Goal: Communication & Community: Answer question/provide support

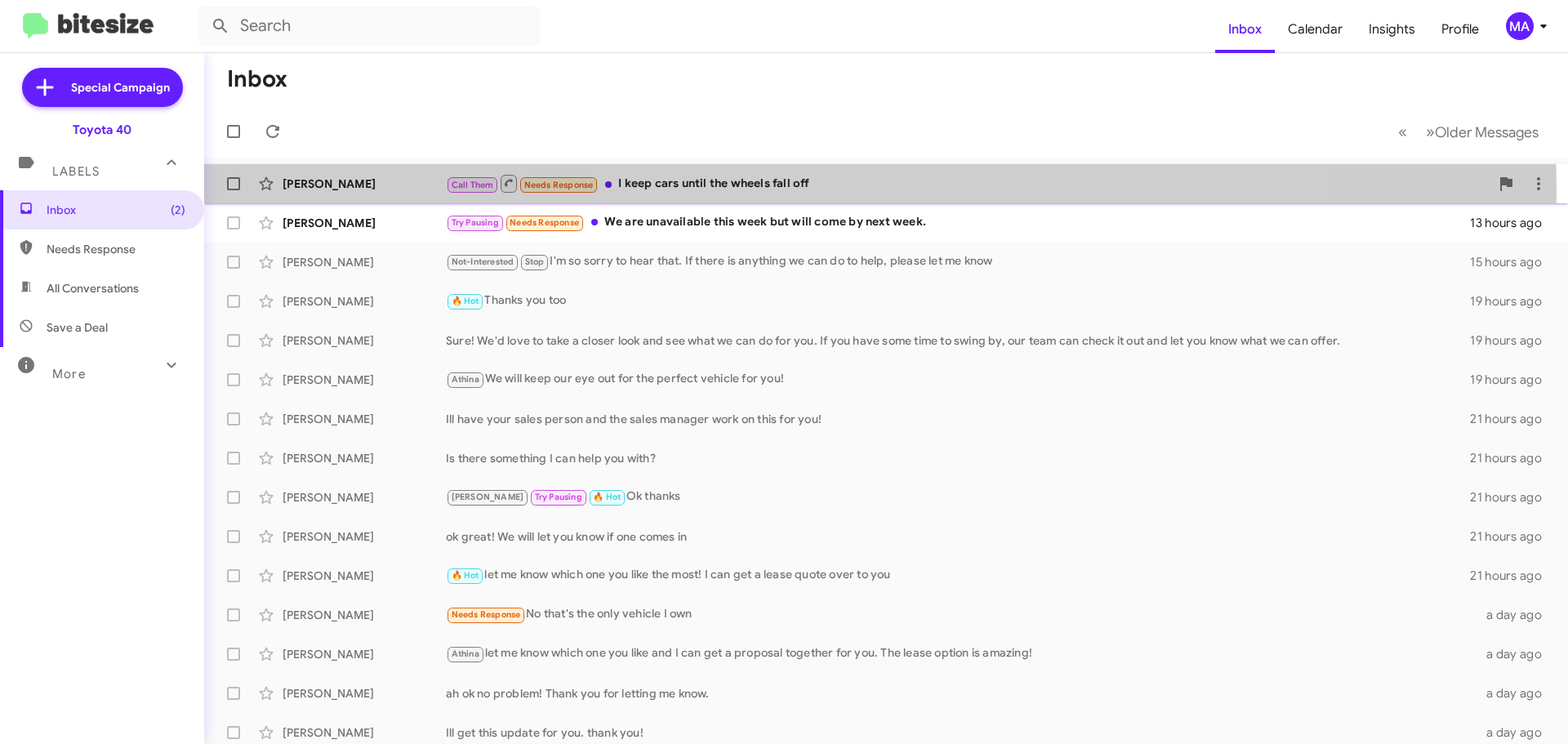
click at [715, 190] on div "Call Them Needs Response I keep cars until the wheels fall off" at bounding box center [967, 183] width 1044 height 21
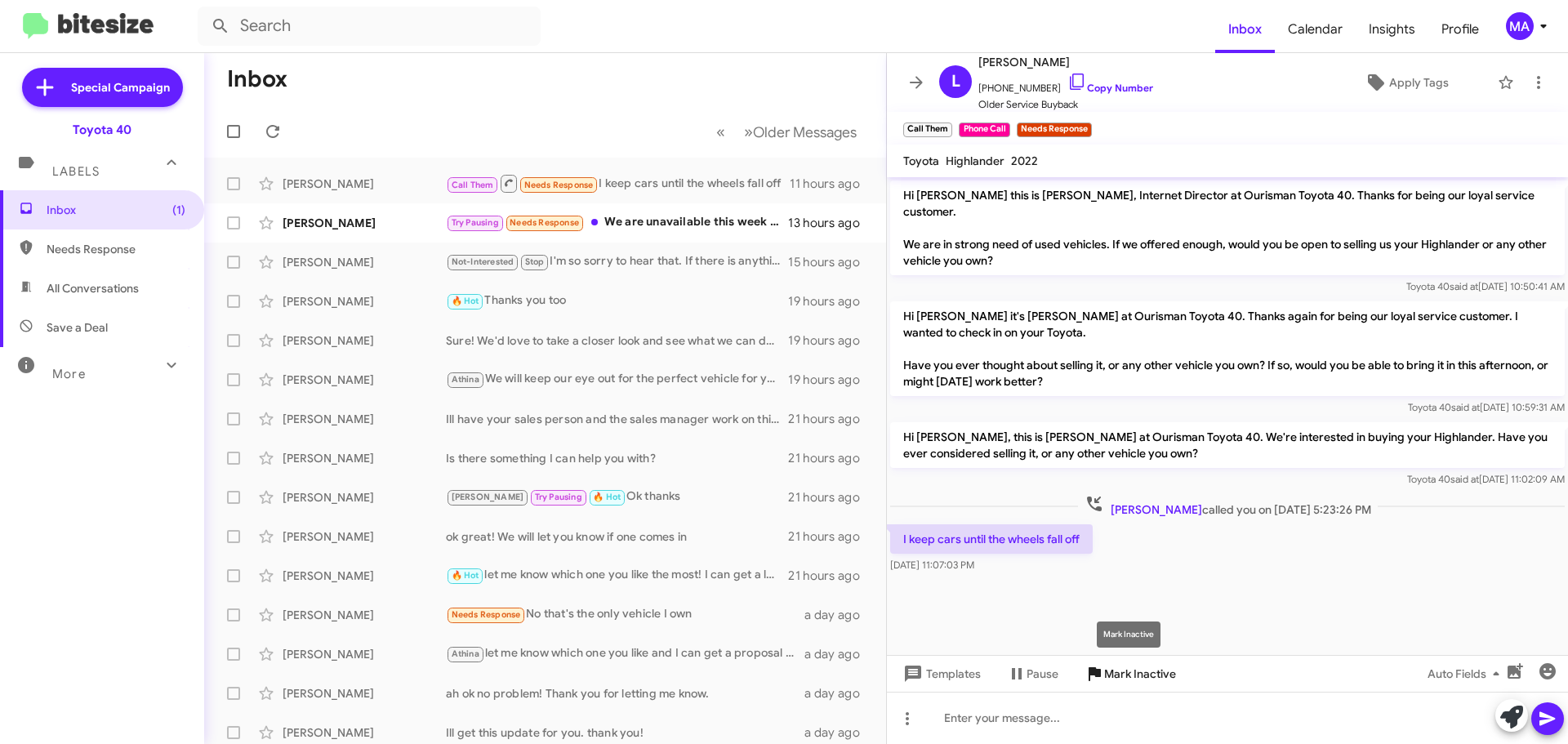
click at [1143, 669] on span "Mark Inactive" at bounding box center [1140, 673] width 72 height 29
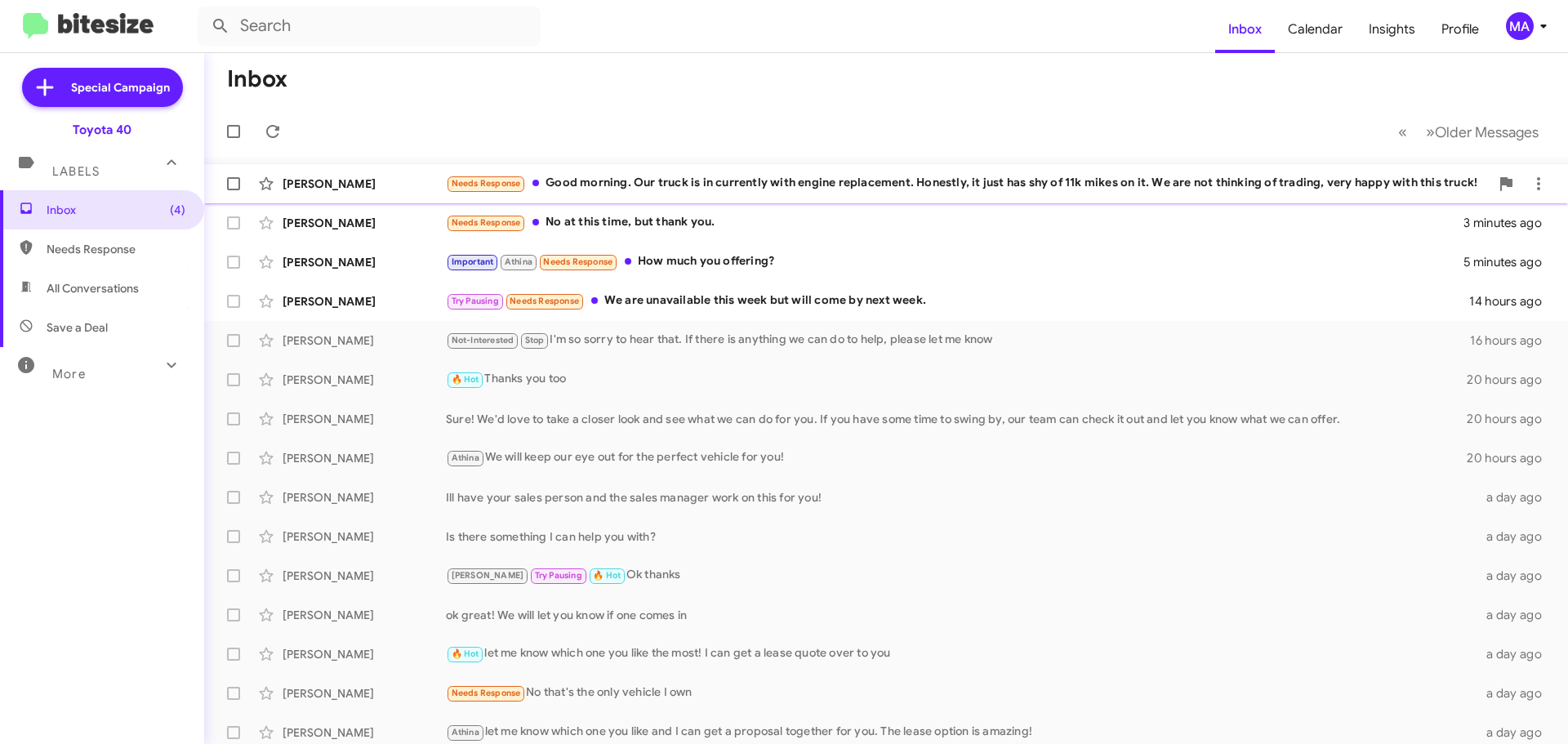
click at [729, 173] on div "Stephanie Christner Needs Response Good morning. Our truck is in currently with…" at bounding box center [886, 183] width 1337 height 32
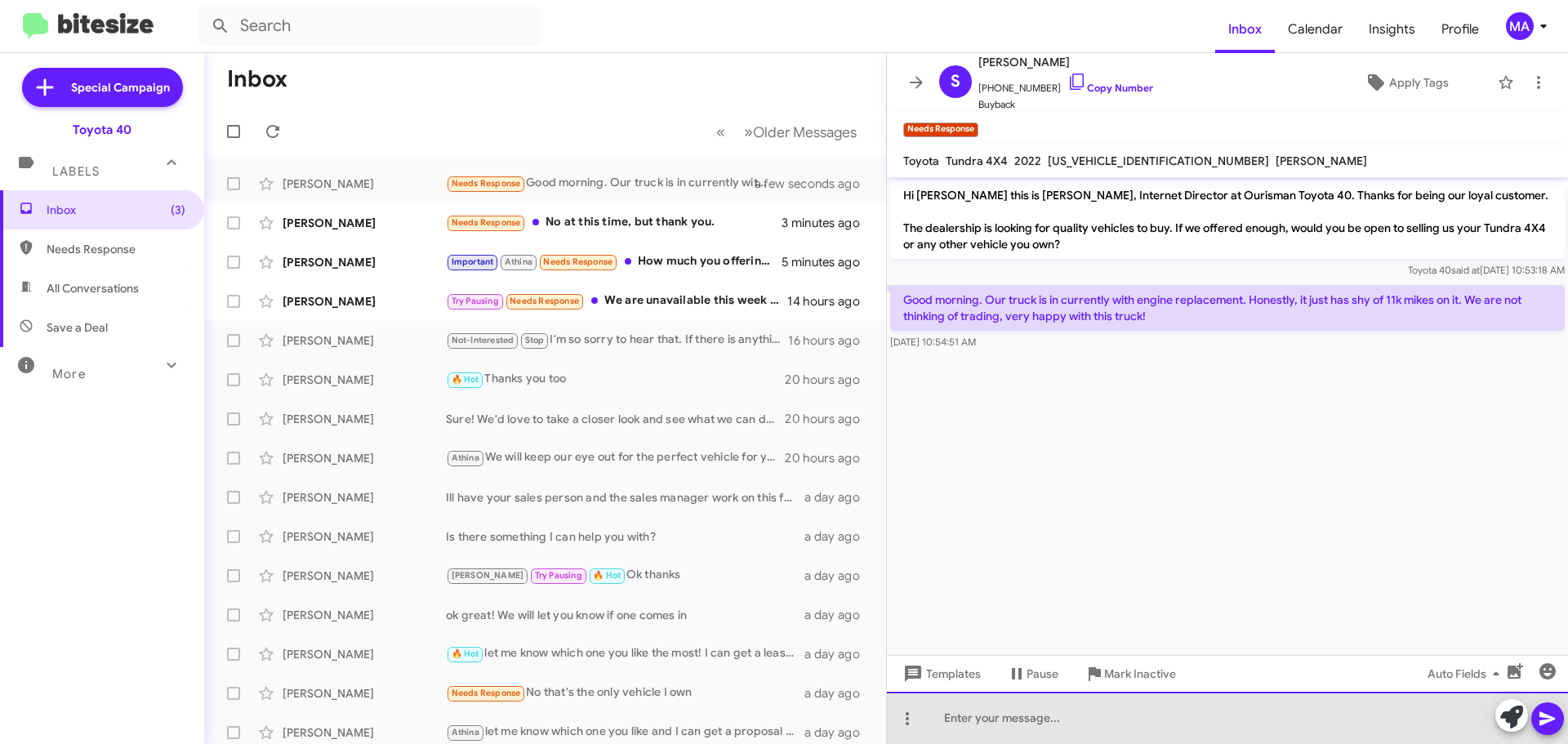
click at [1054, 729] on div at bounding box center [1227, 717] width 681 height 52
click at [1260, 724] on div "SO glad to hear you are happy! Thank you for responding." at bounding box center [1227, 717] width 681 height 52
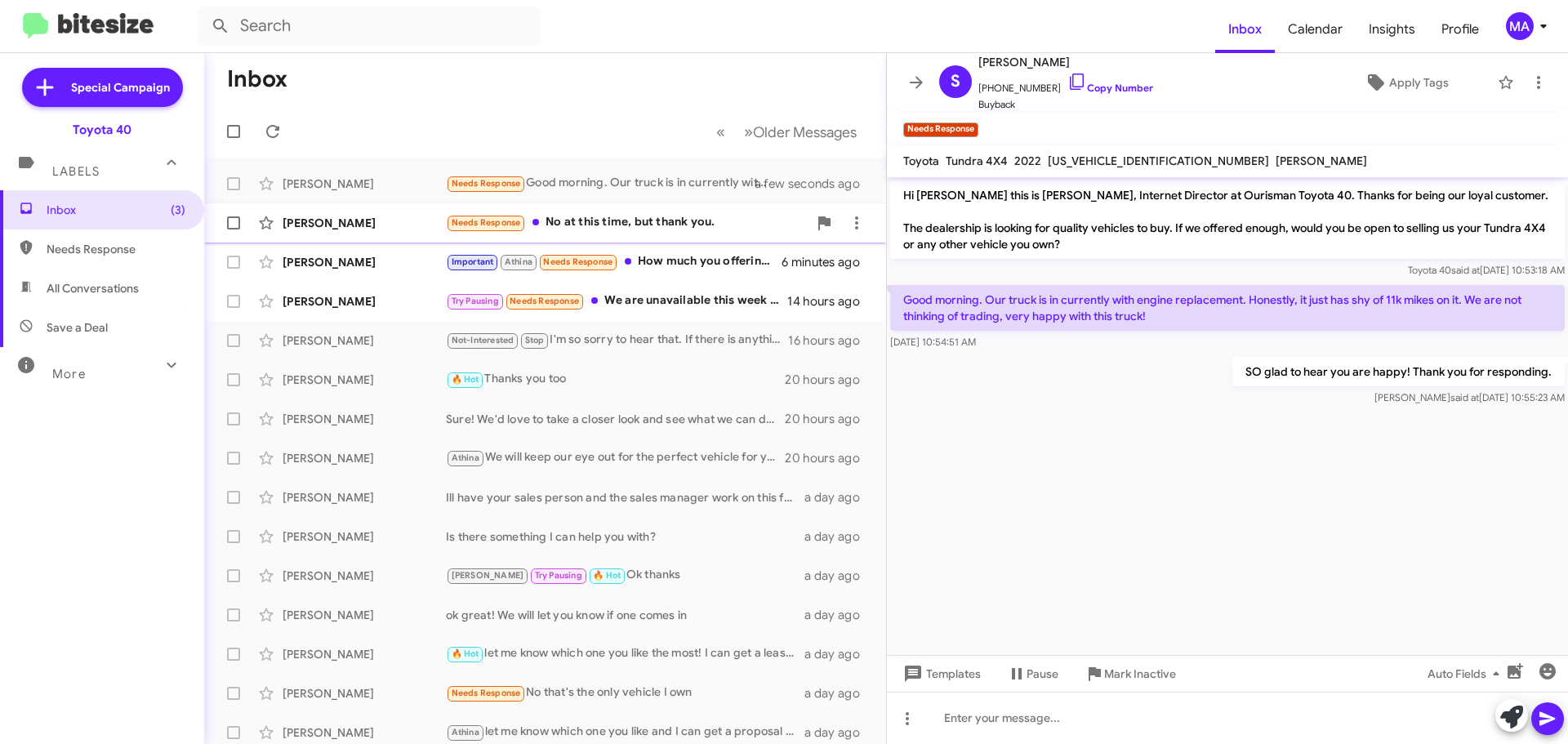
click at [601, 231] on div "Needs Response No at this time, but thank you." at bounding box center [626, 222] width 362 height 19
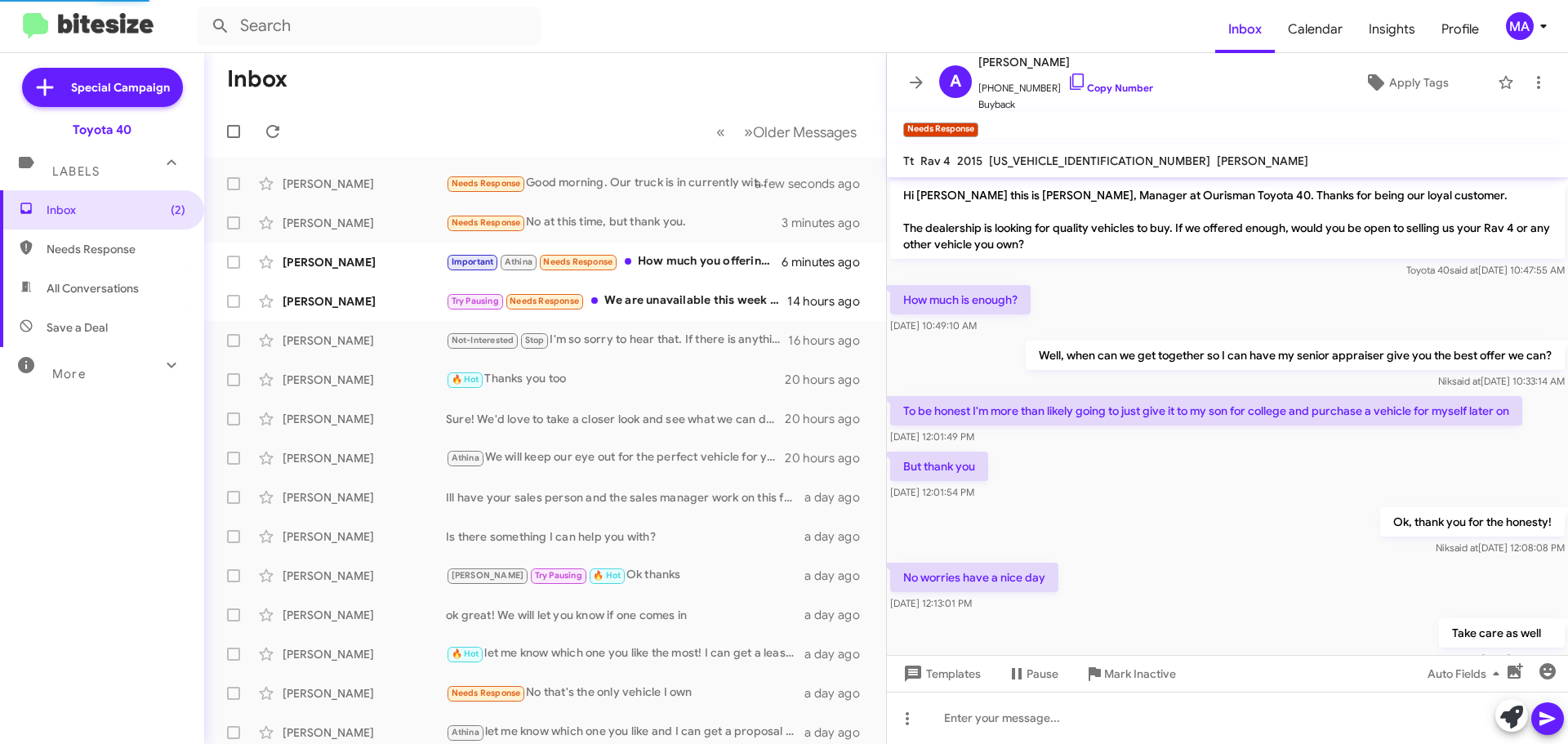
scroll to position [260, 0]
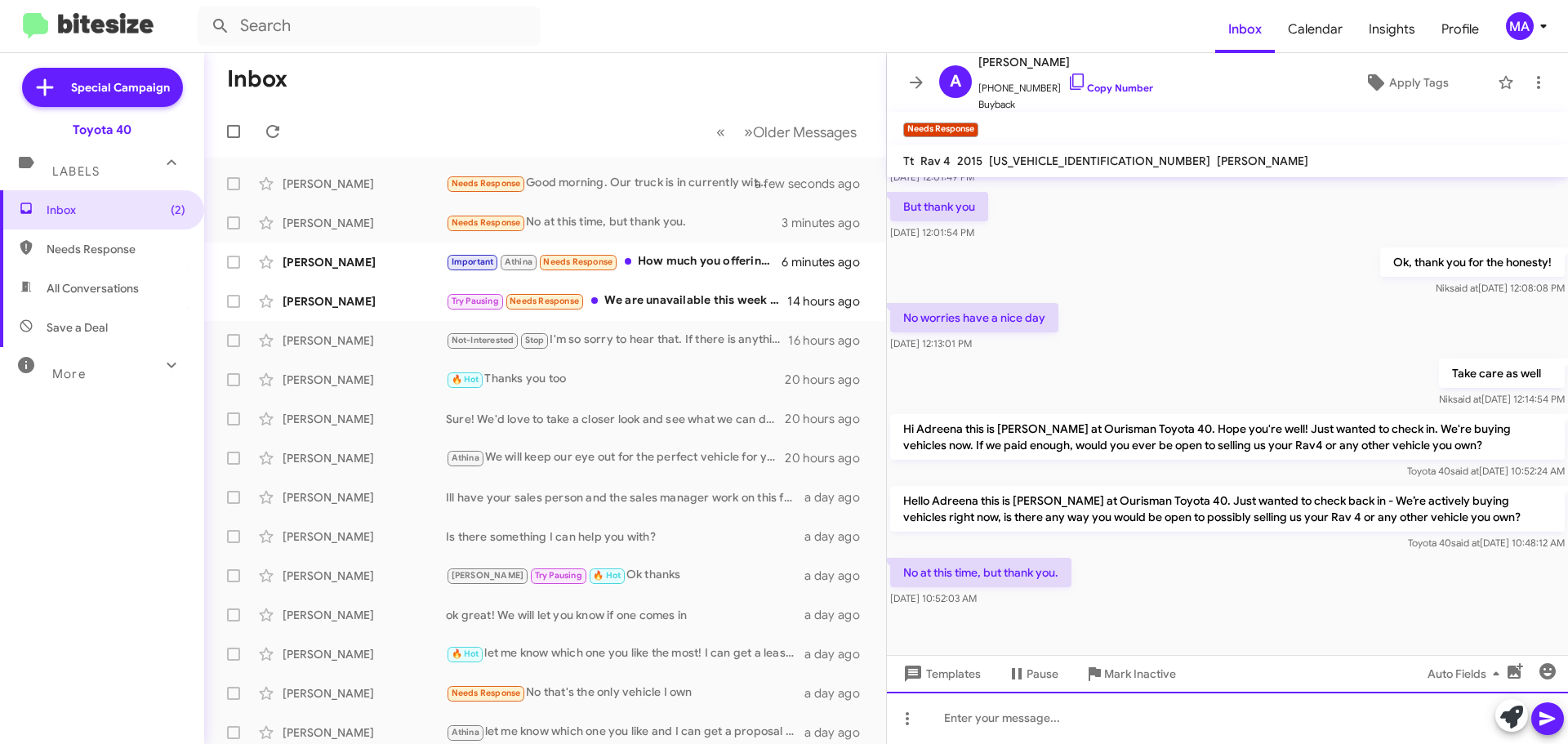
click at [992, 722] on div at bounding box center [1227, 717] width 681 height 52
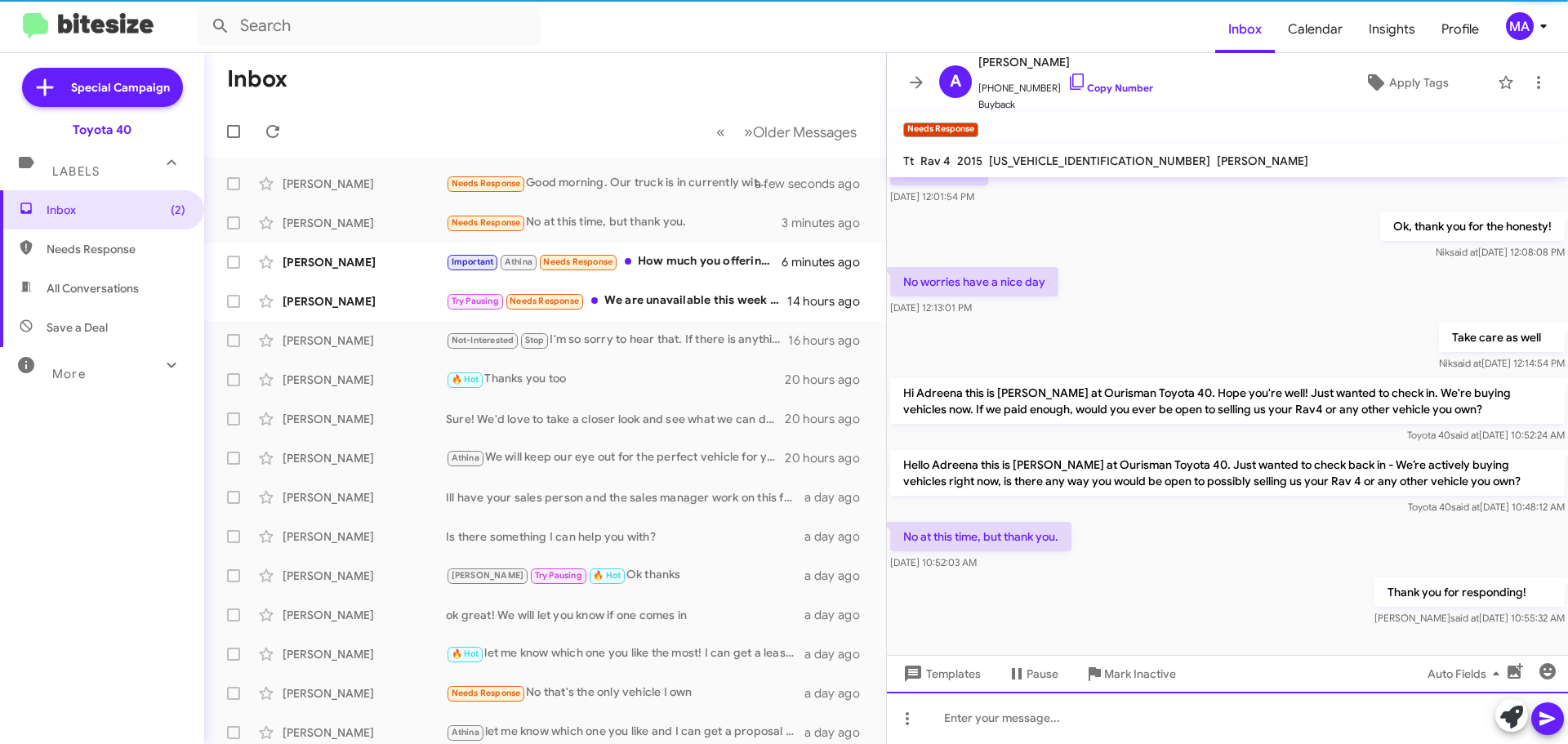
scroll to position [319, 0]
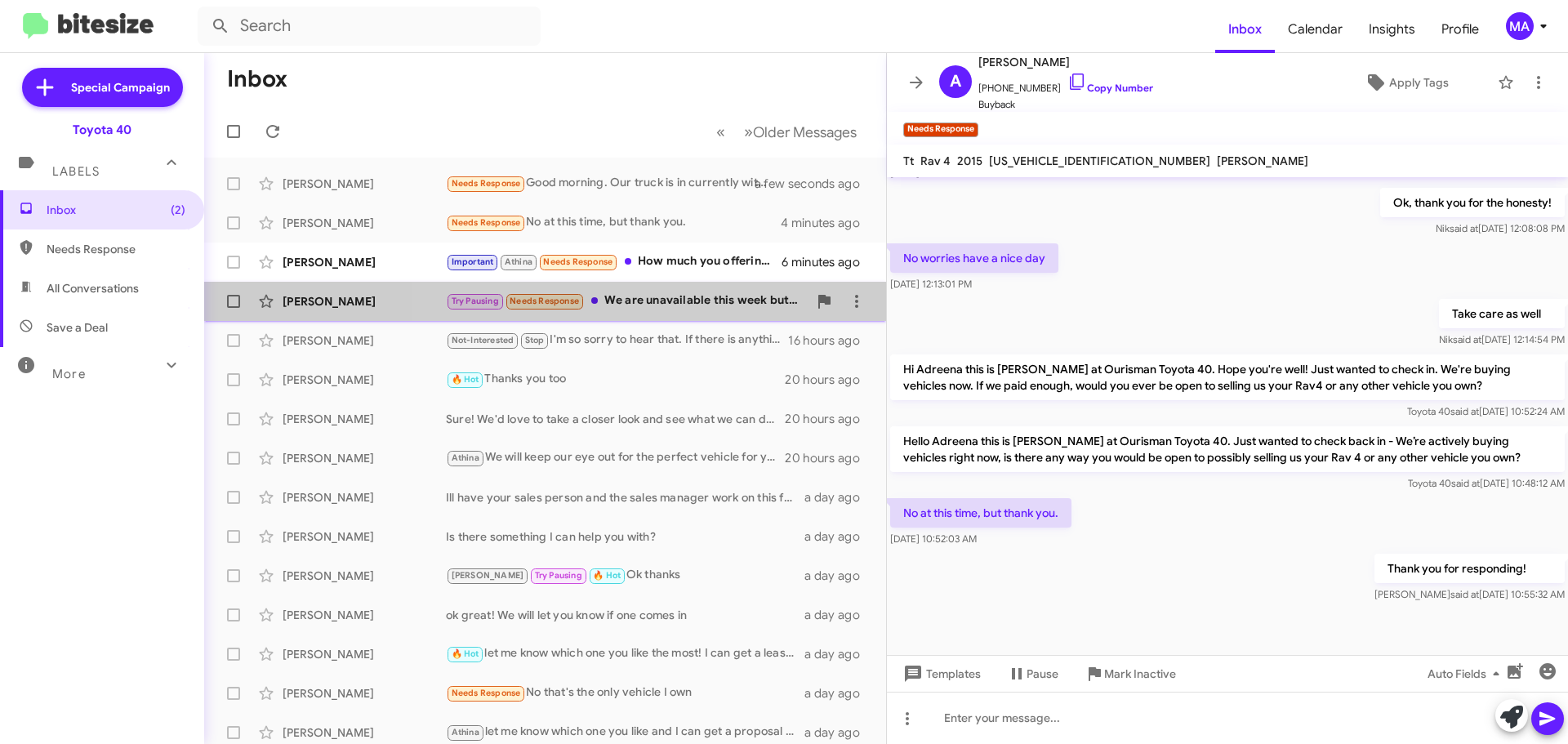
click at [654, 305] on div "Try Pausing Needs Response We are unavailable this week but will come by next w…" at bounding box center [626, 300] width 362 height 19
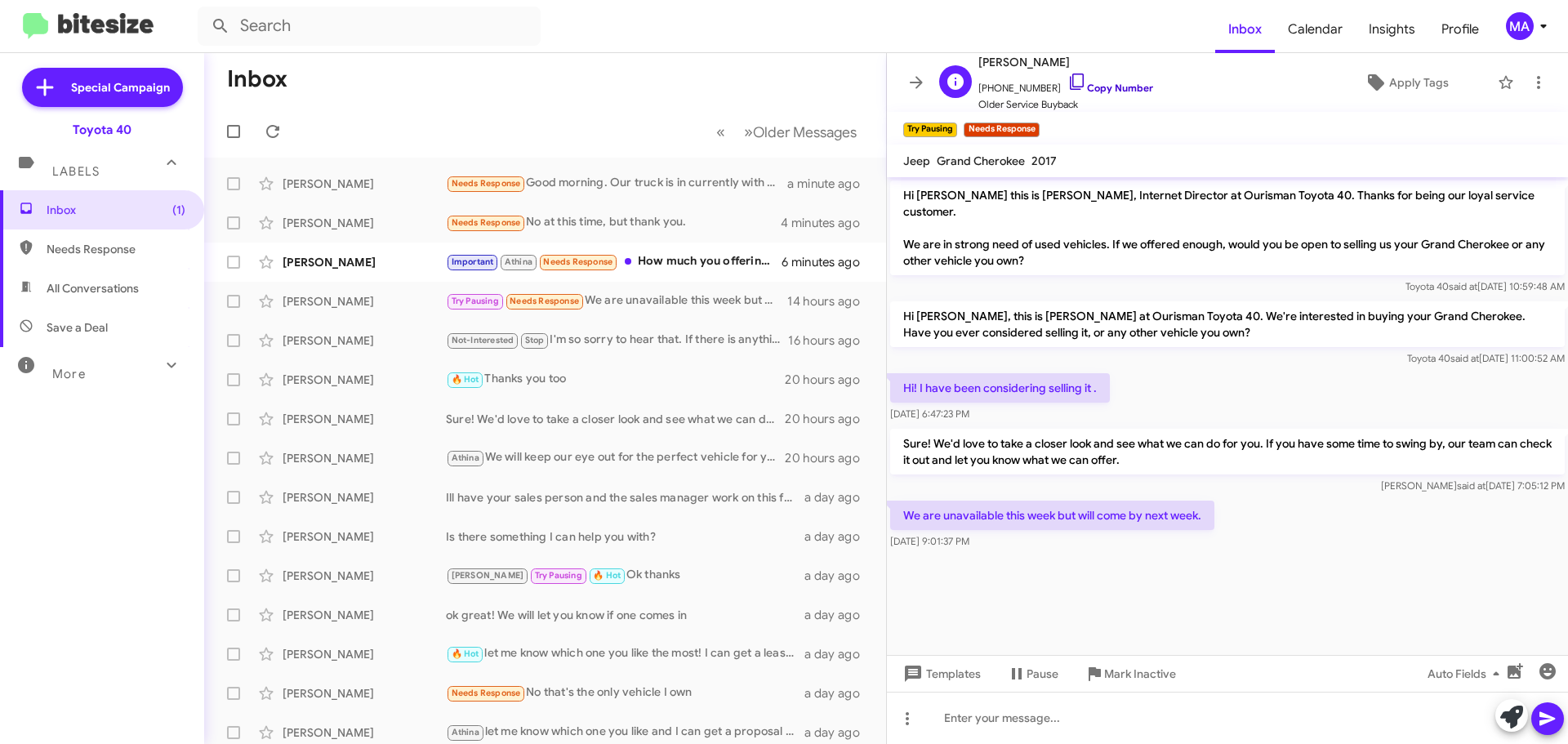
click at [1067, 80] on icon at bounding box center [1077, 82] width 20 height 20
click at [1067, 75] on icon at bounding box center [1077, 82] width 20 height 20
drag, startPoint x: 1056, startPoint y: 78, endPoint x: 1047, endPoint y: 73, distance: 10.3
click at [1069, 78] on icon at bounding box center [1076, 82] width 14 height 17
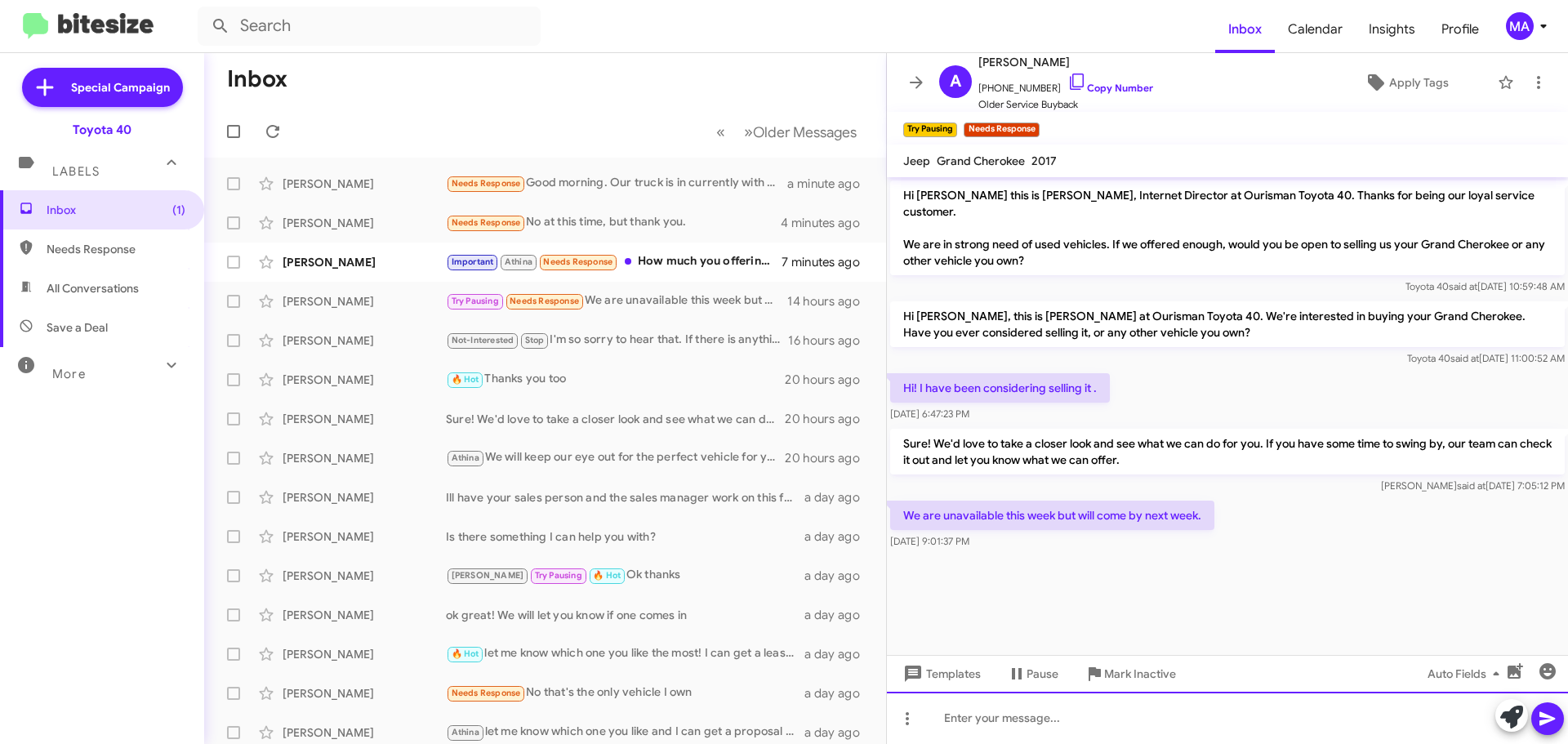
click at [1043, 717] on div at bounding box center [1227, 717] width 681 height 52
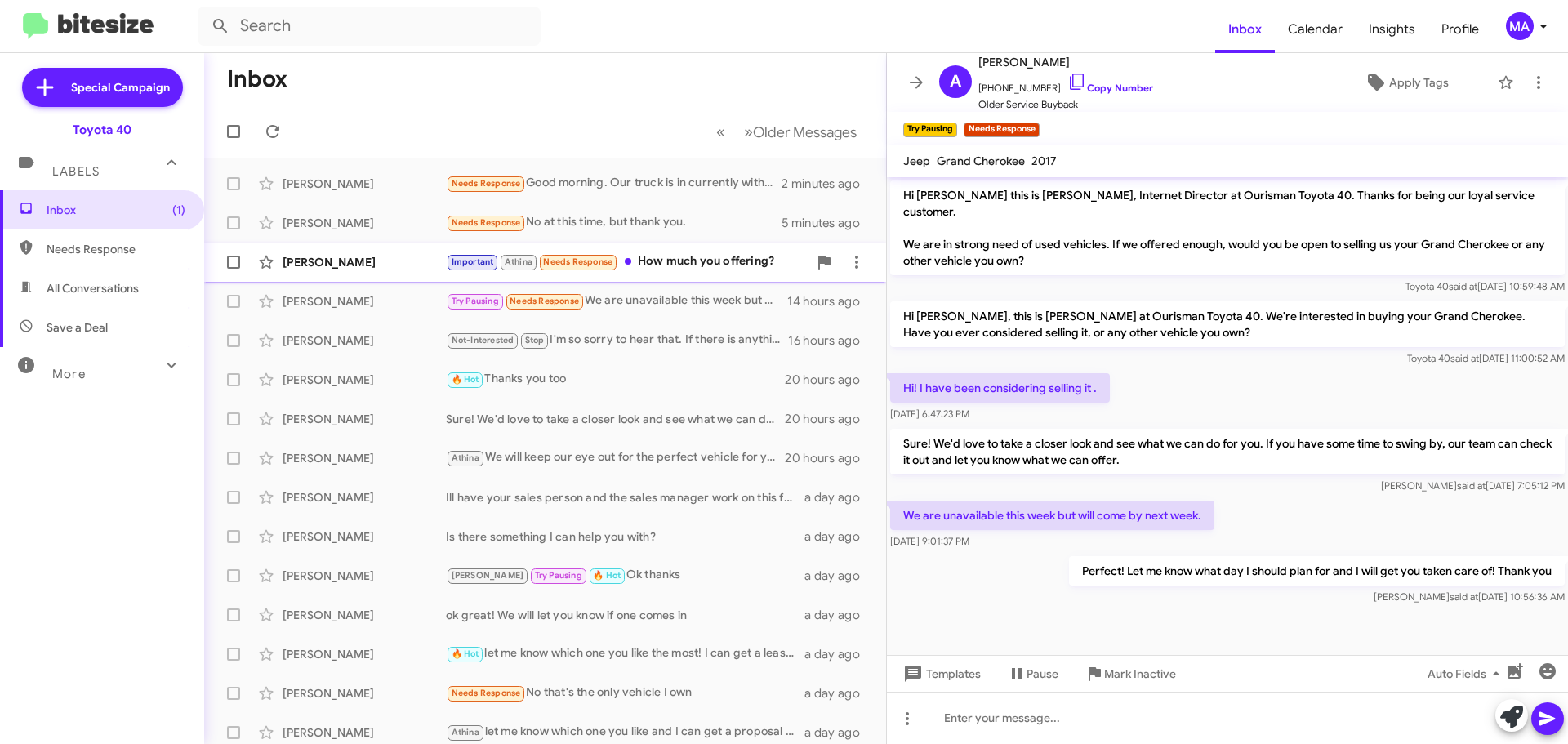
click at [717, 256] on div "Important Athina Needs Response How much you offering?" at bounding box center [626, 261] width 362 height 19
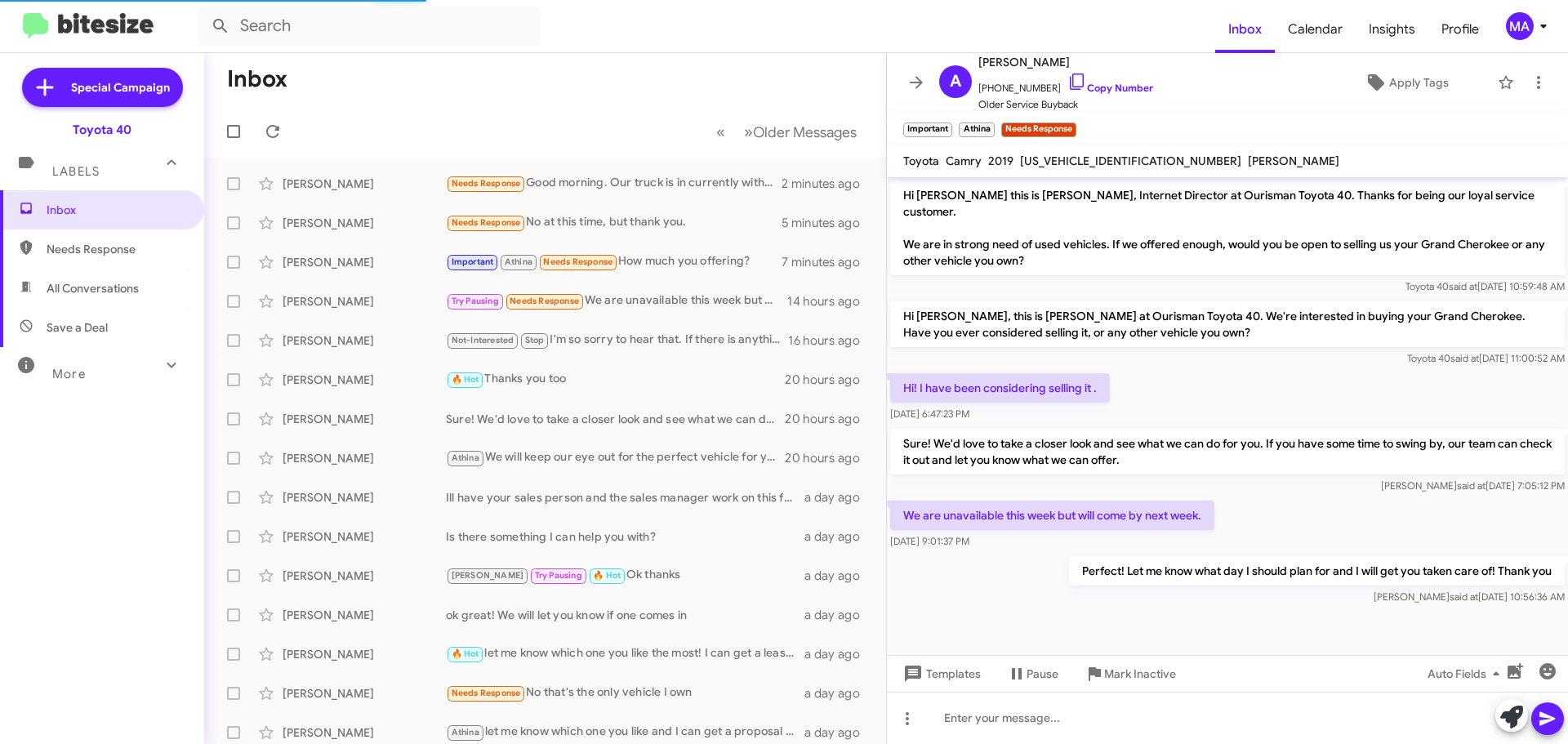
scroll to position [819, 0]
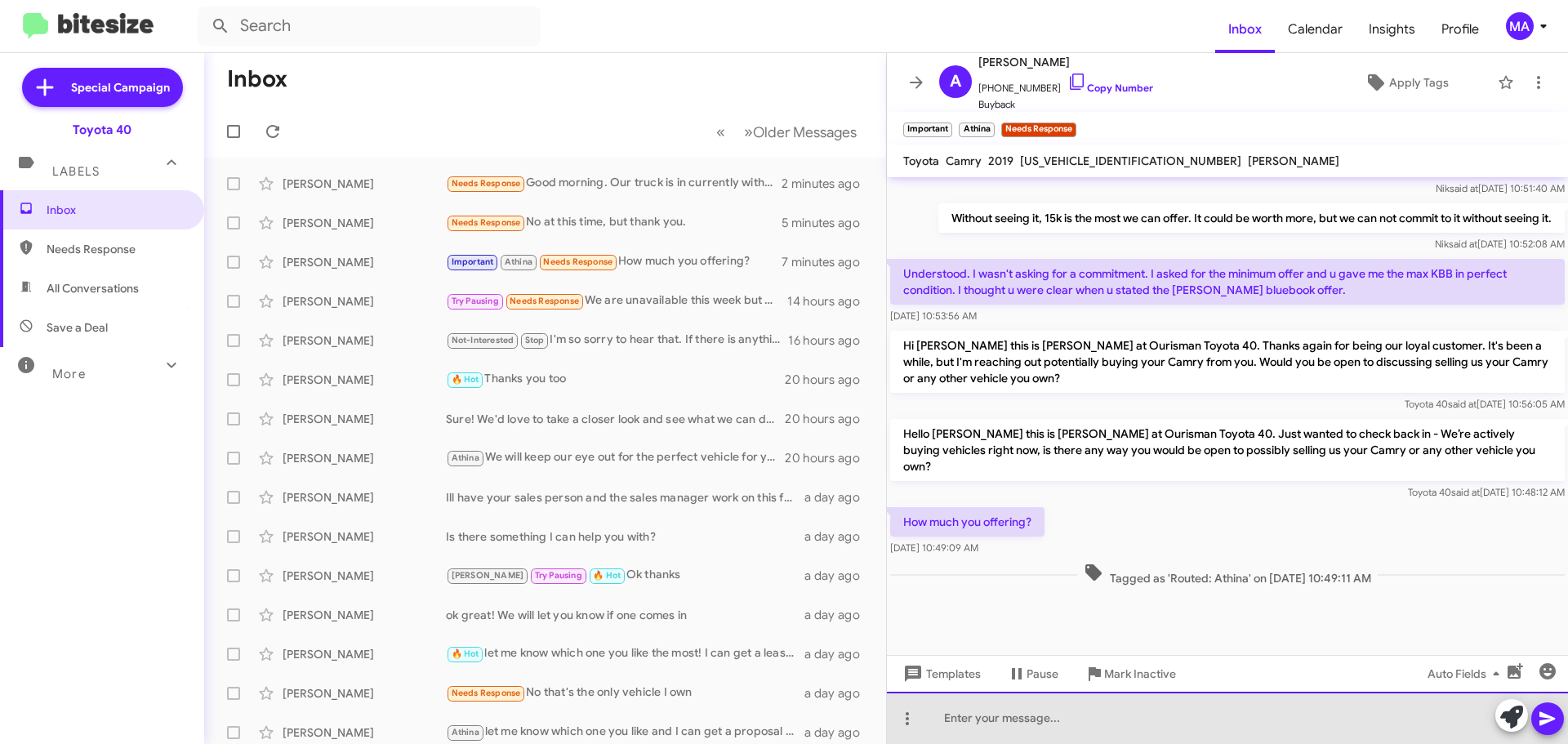
click at [1020, 717] on div at bounding box center [1227, 717] width 681 height 52
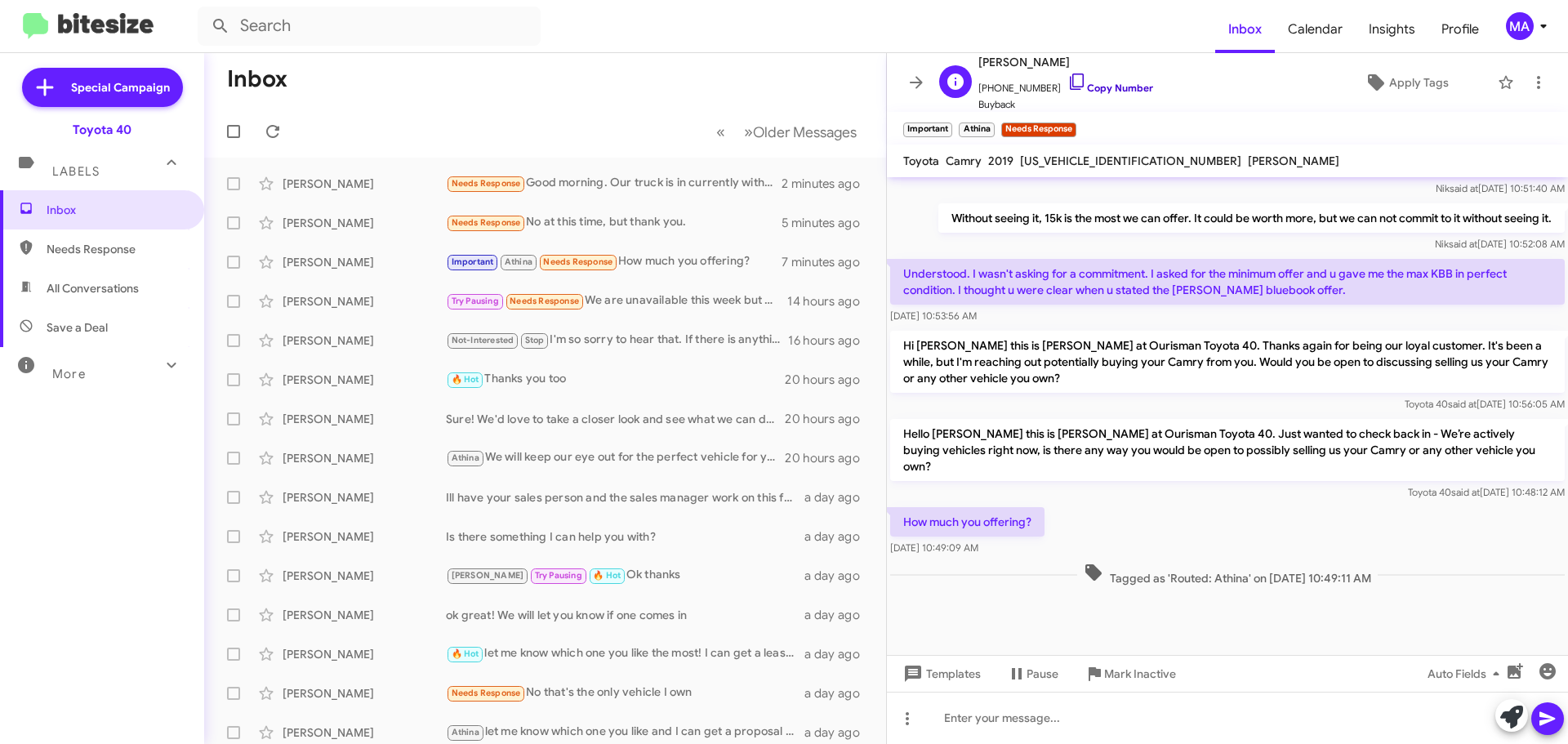
click at [1067, 75] on icon at bounding box center [1077, 82] width 20 height 20
drag, startPoint x: 1057, startPoint y: 80, endPoint x: 1017, endPoint y: 77, distance: 40.1
click at [1067, 80] on icon at bounding box center [1077, 82] width 20 height 20
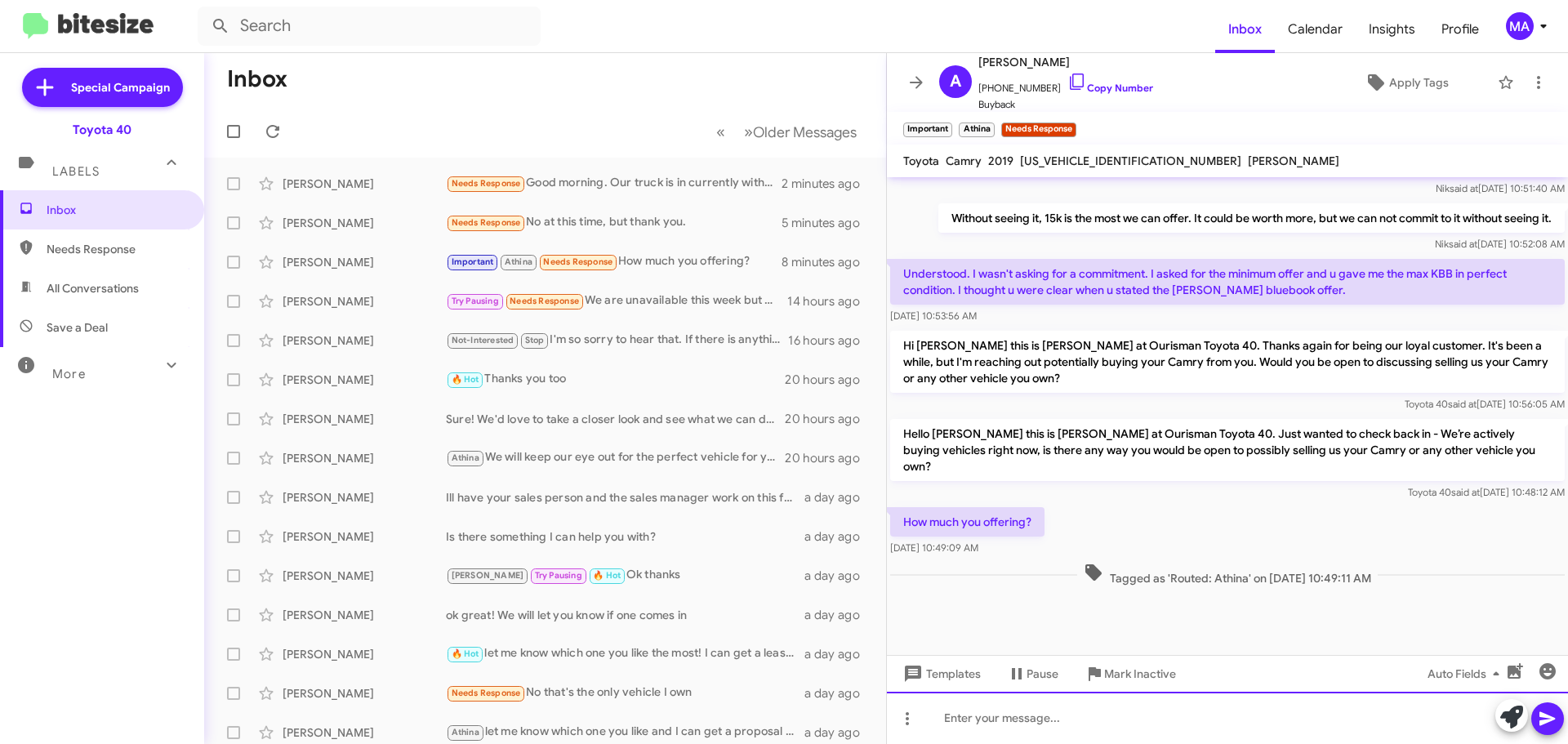
click at [1038, 723] on div at bounding box center [1227, 717] width 681 height 52
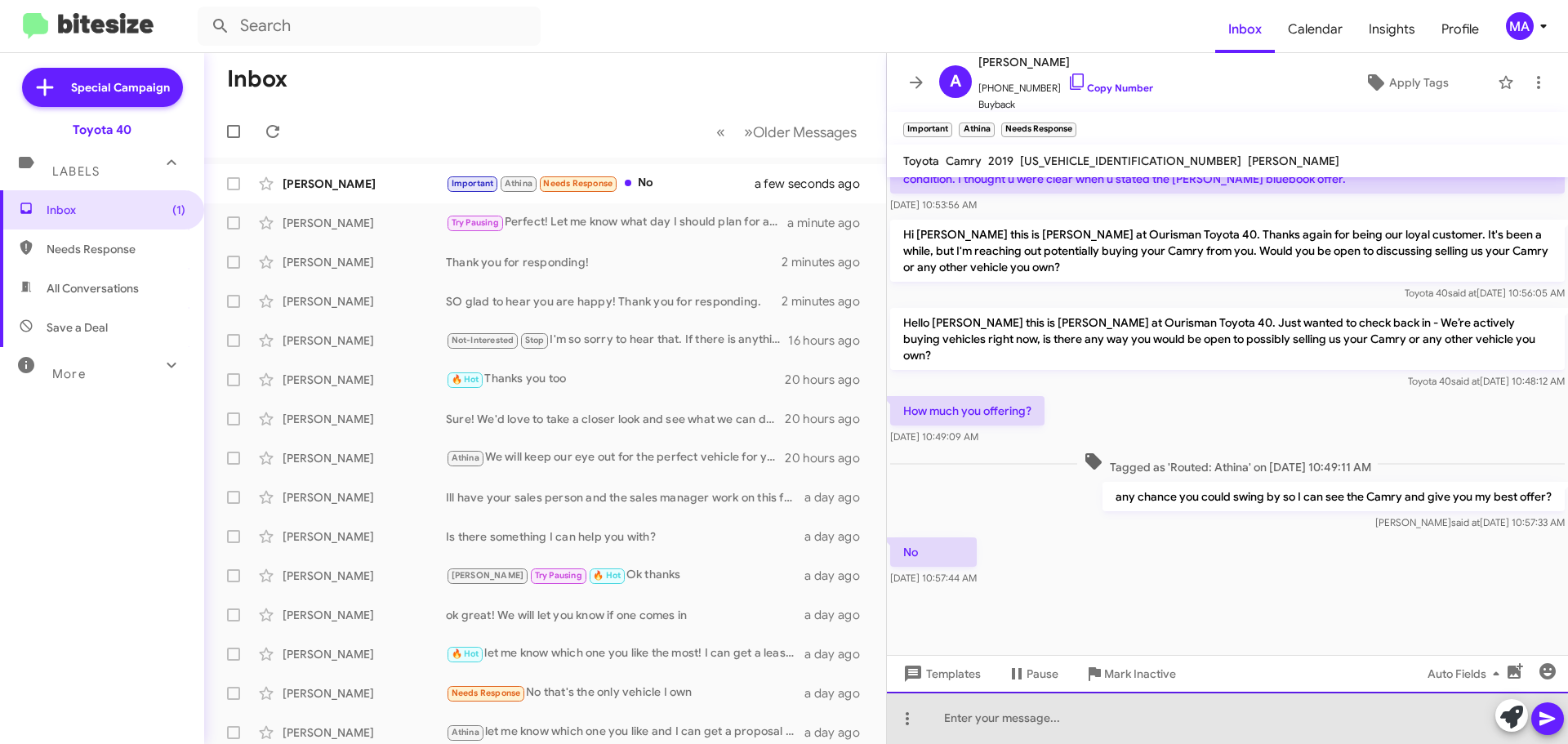
click at [1033, 725] on div at bounding box center [1227, 717] width 681 height 52
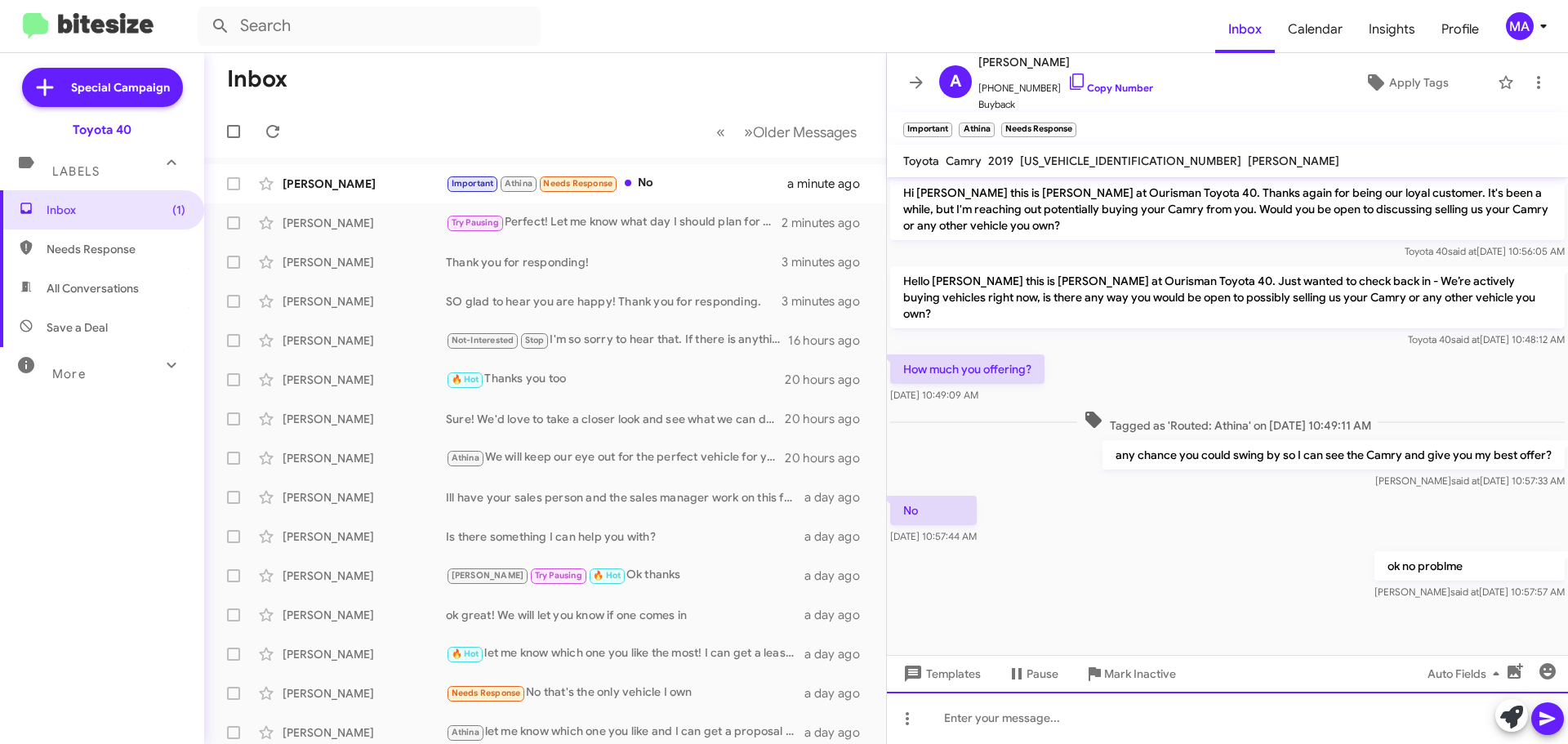
scroll to position [1302, 0]
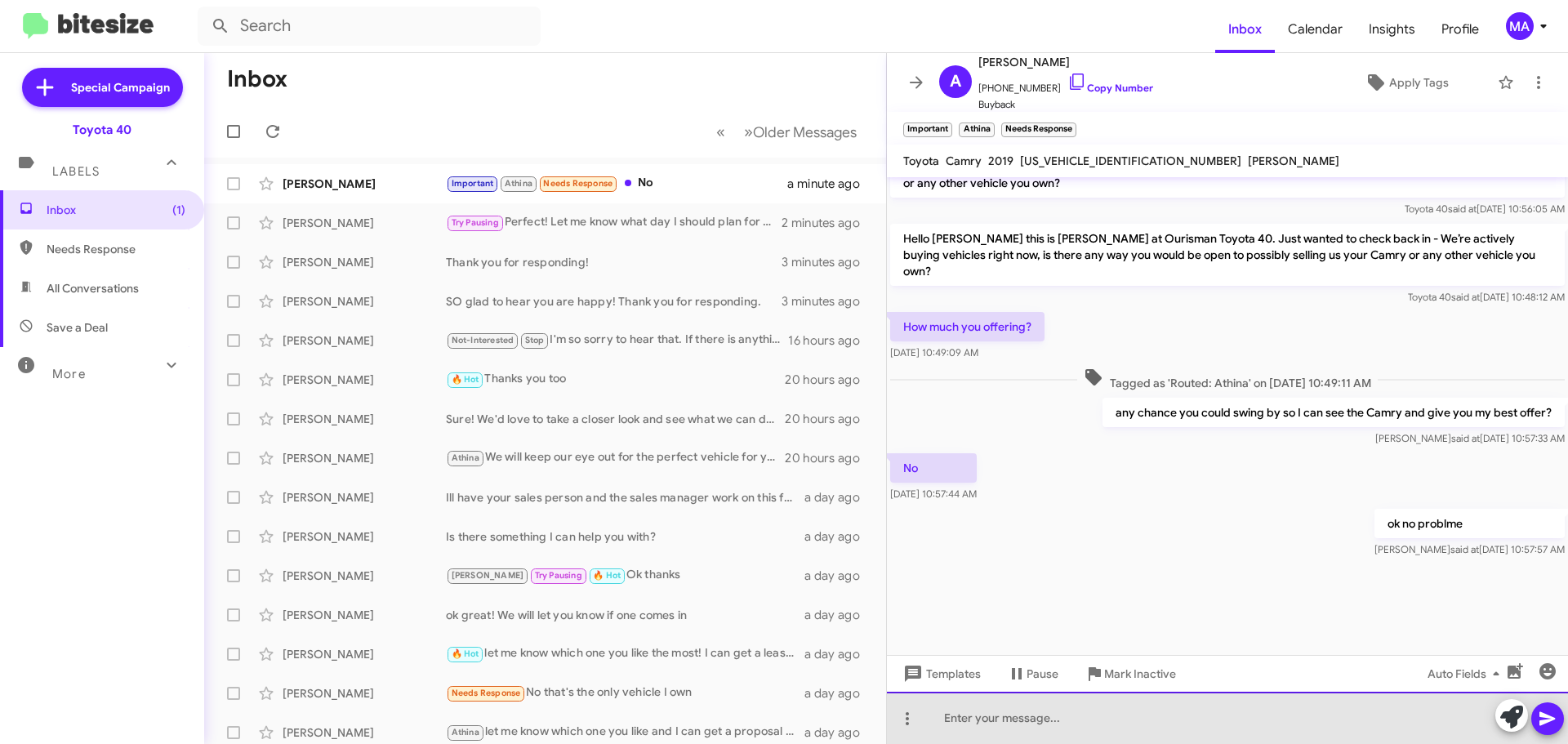
click at [994, 712] on div at bounding box center [1227, 717] width 681 height 52
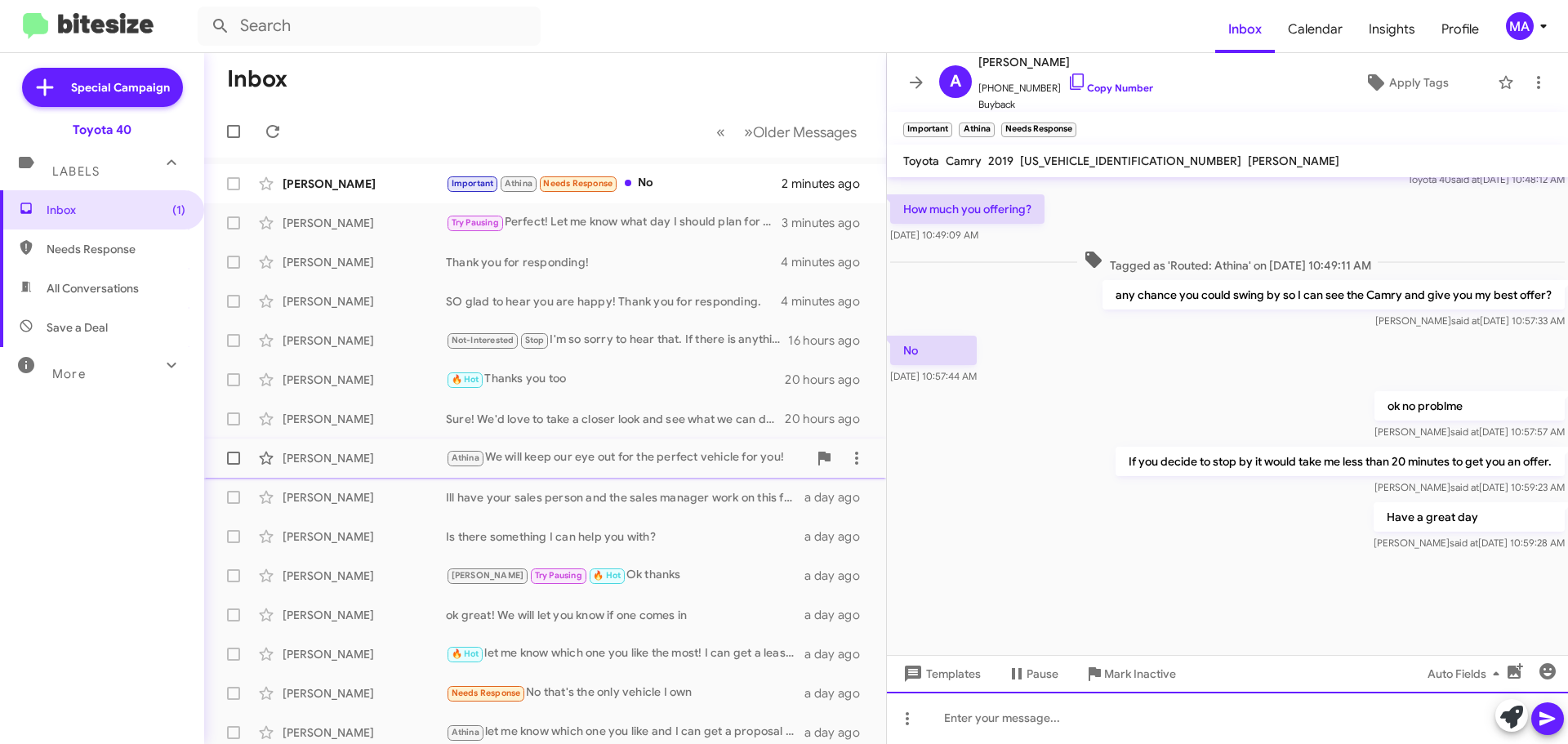
scroll to position [1421, 0]
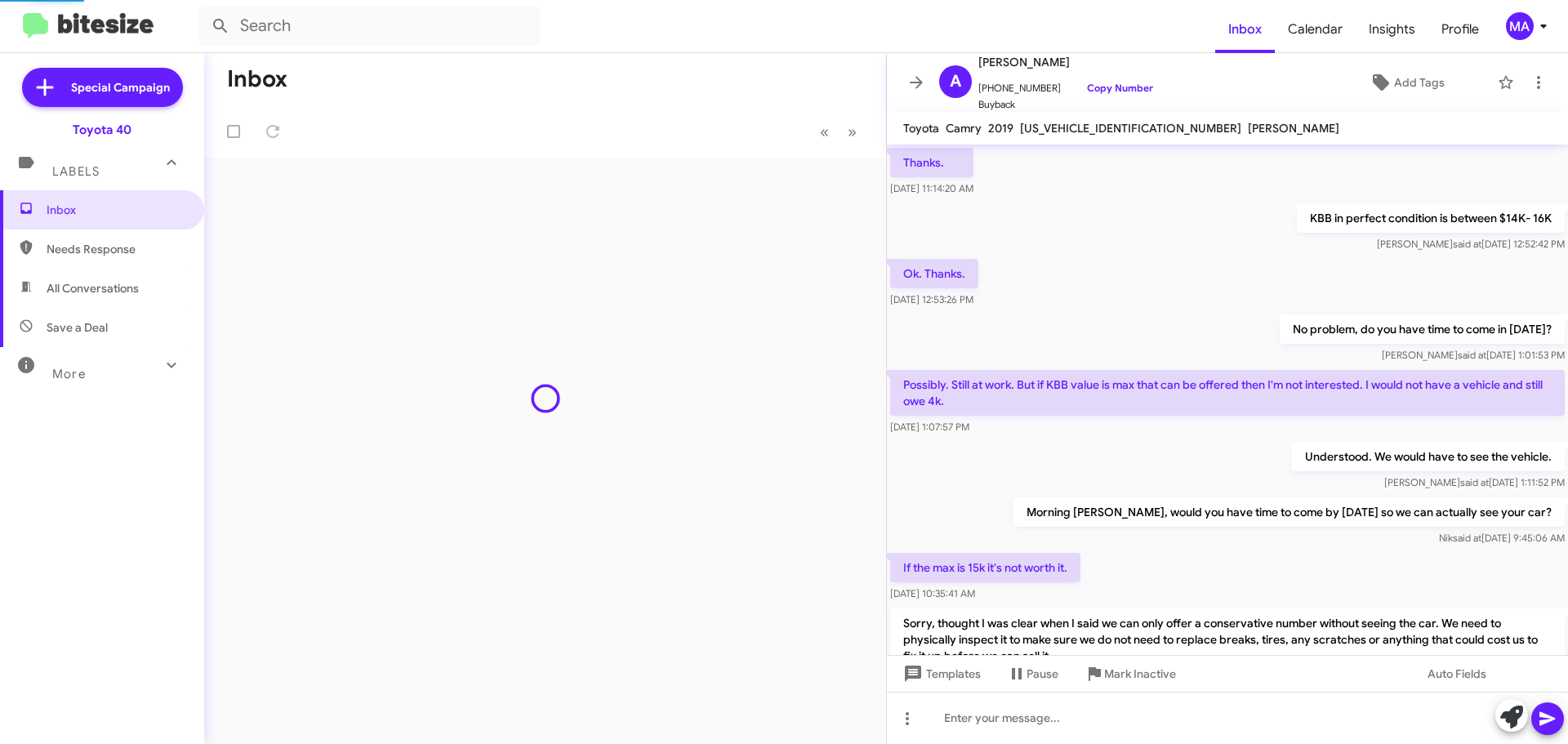
scroll to position [771, 0]
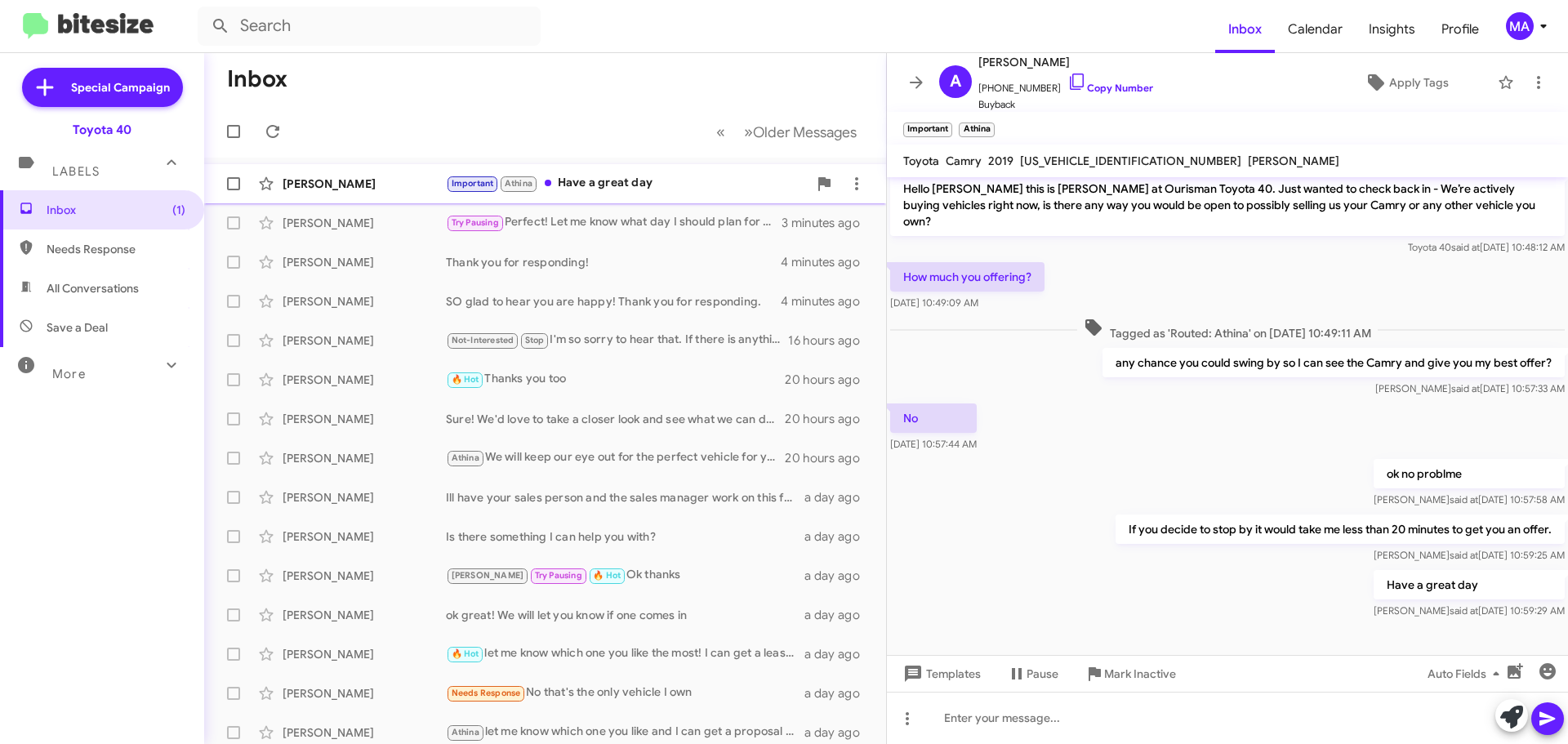
click at [665, 182] on div "Important Athina Have a great day" at bounding box center [626, 183] width 362 height 19
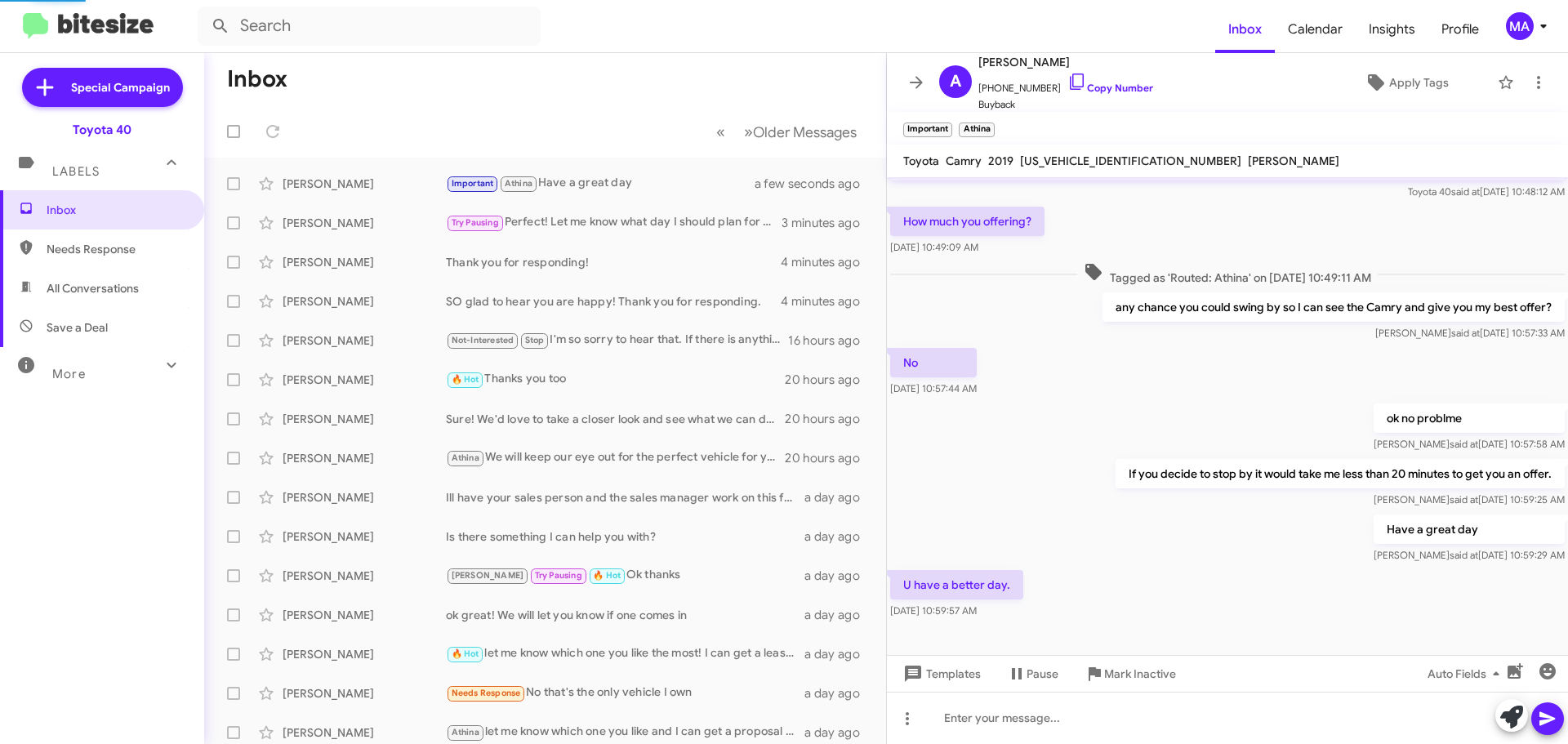
scroll to position [803, 0]
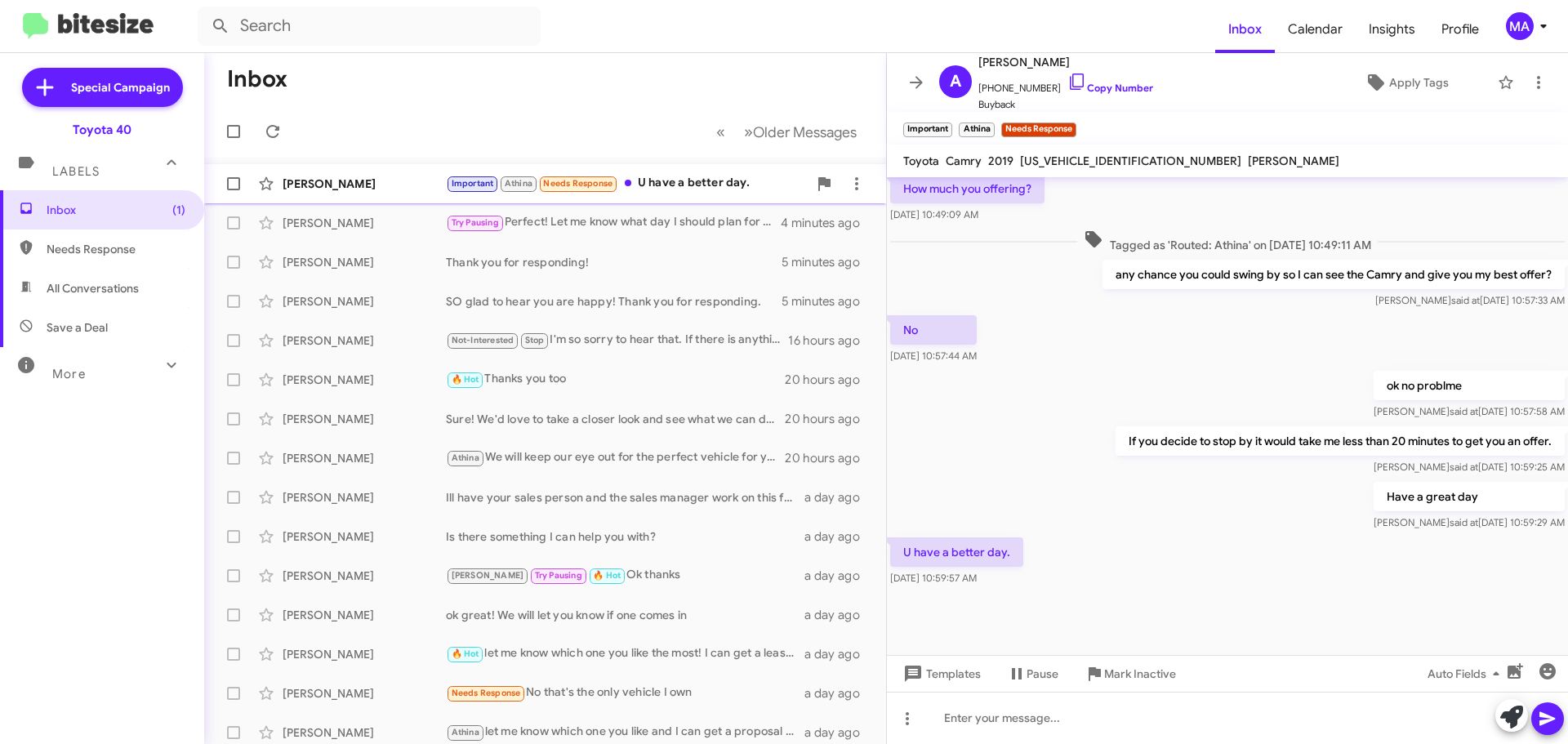
click at [690, 183] on div "Important Athina Needs Response U have a better day." at bounding box center [626, 183] width 362 height 19
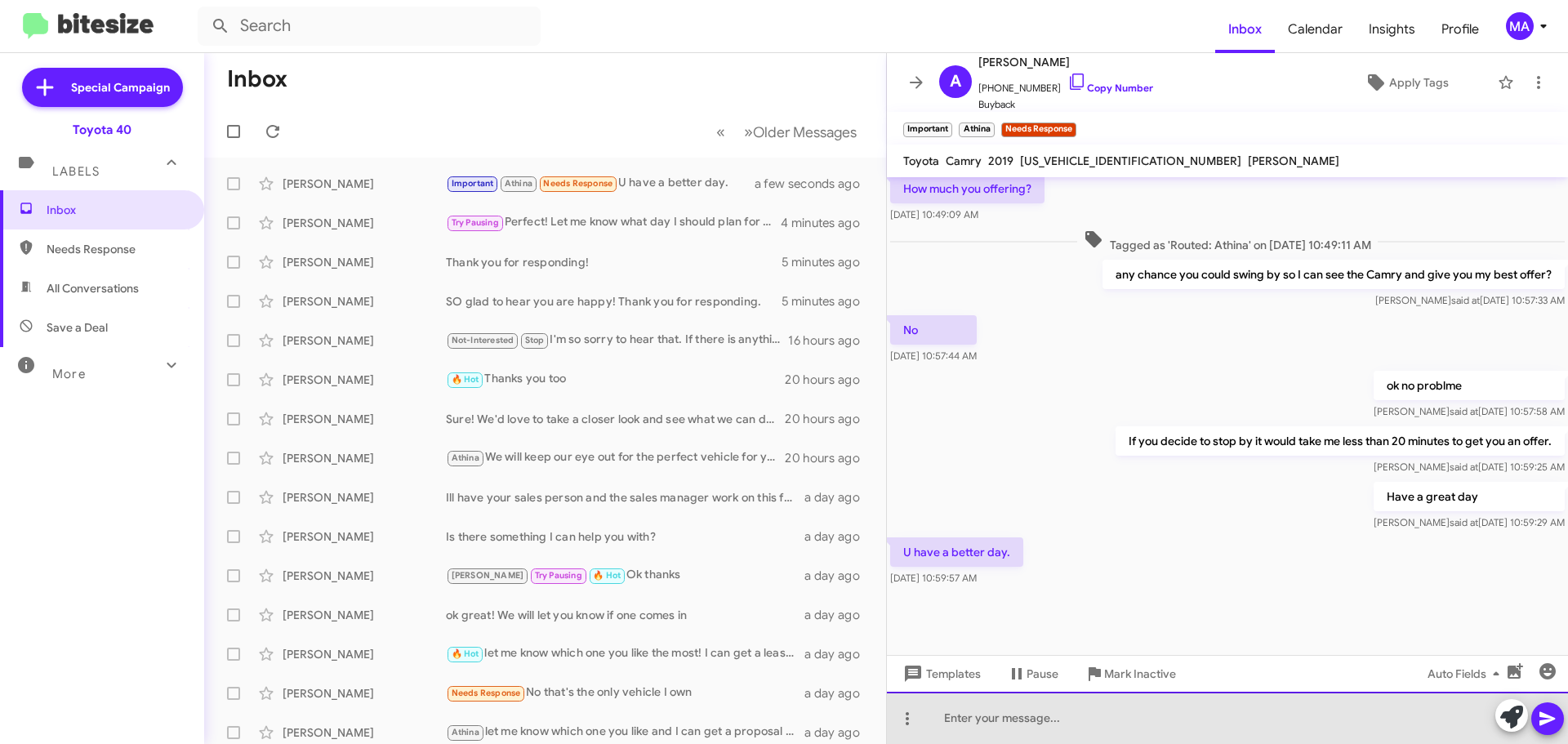
click at [998, 716] on div at bounding box center [1227, 717] width 681 height 52
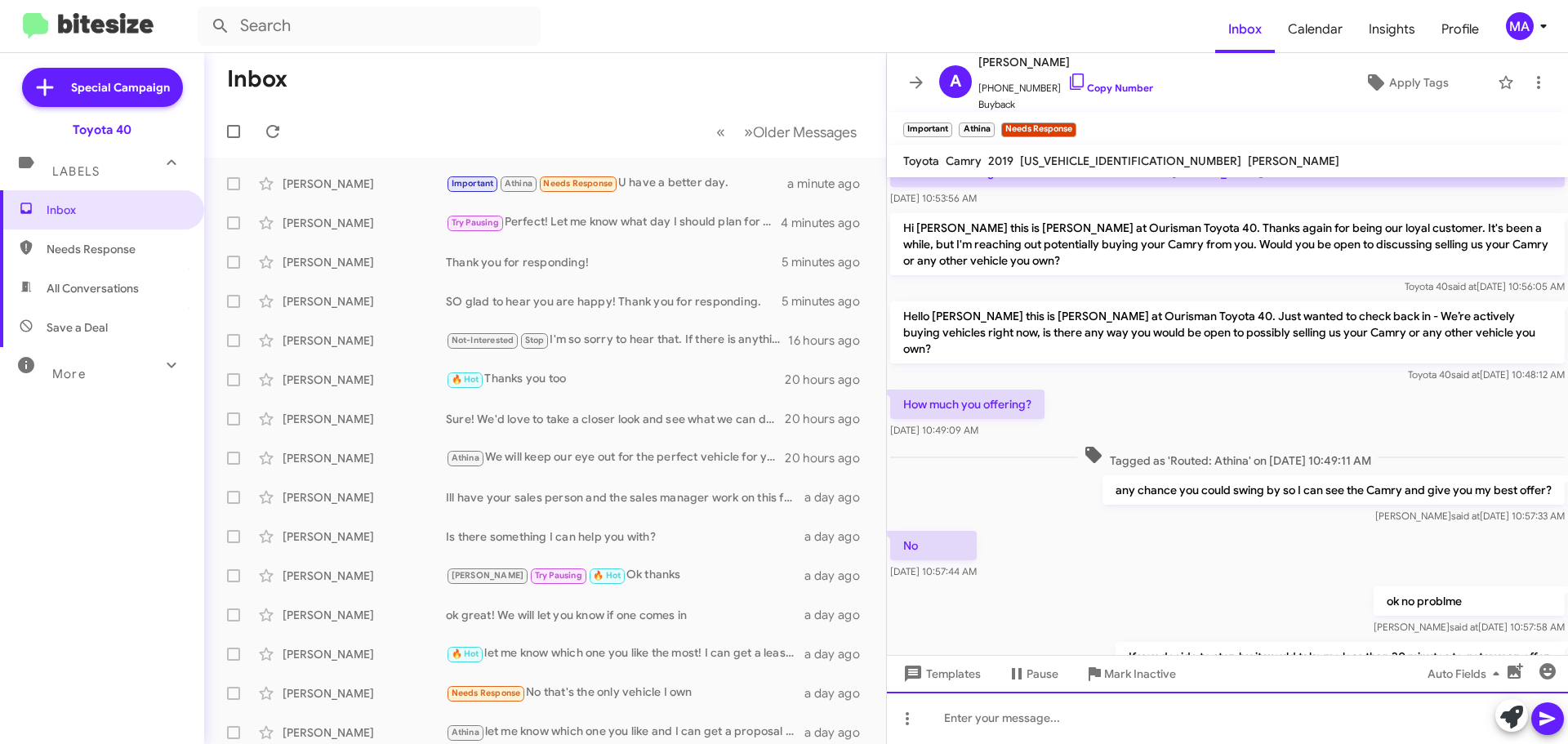
scroll to position [1540, 0]
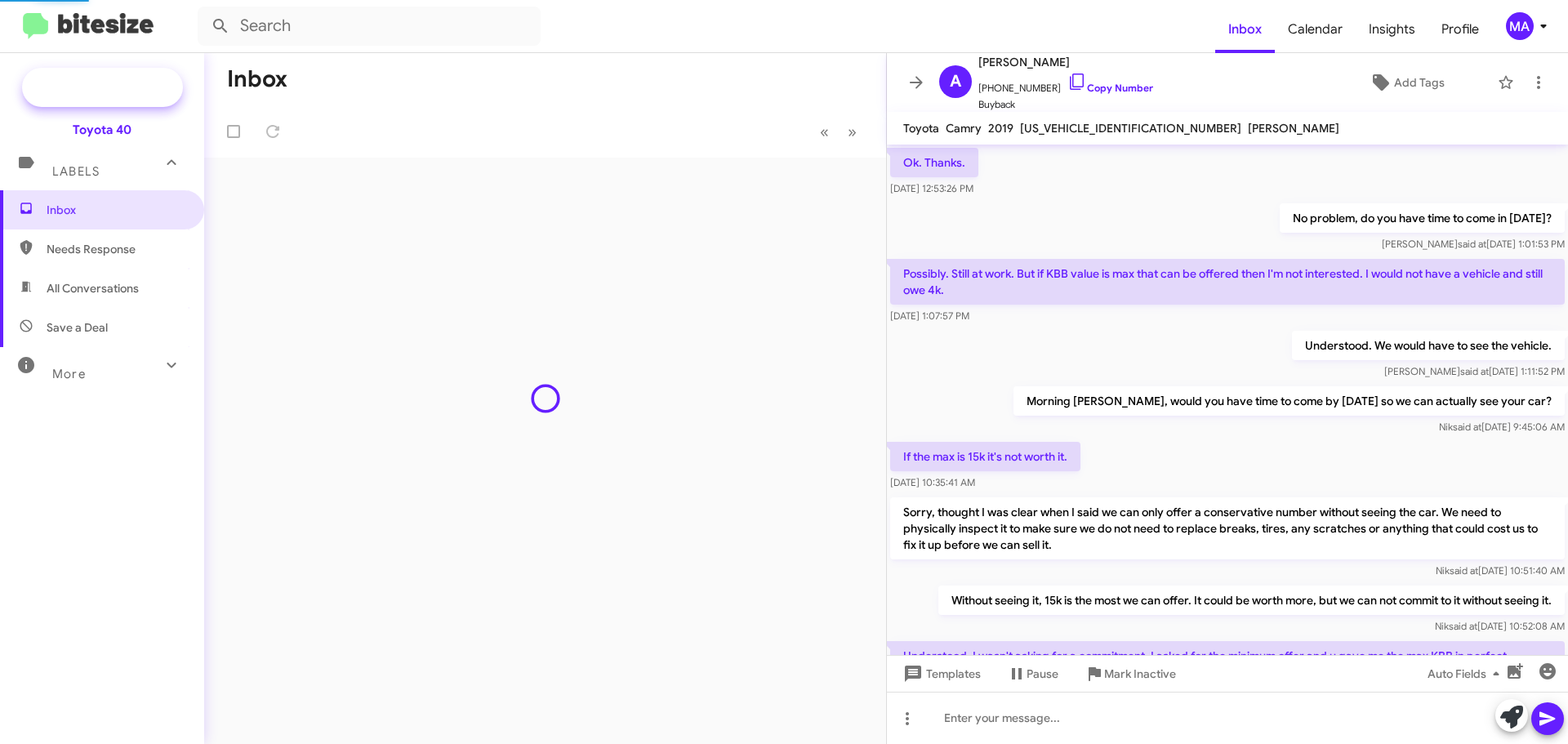
scroll to position [771, 0]
